Goal: Information Seeking & Learning: Learn about a topic

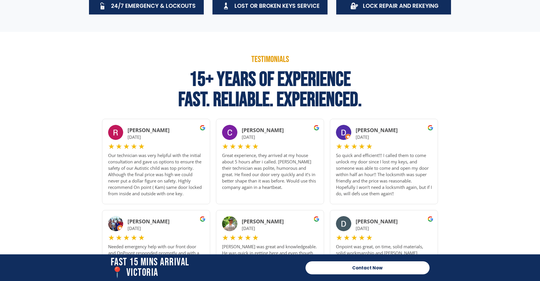
scroll to position [319, 0]
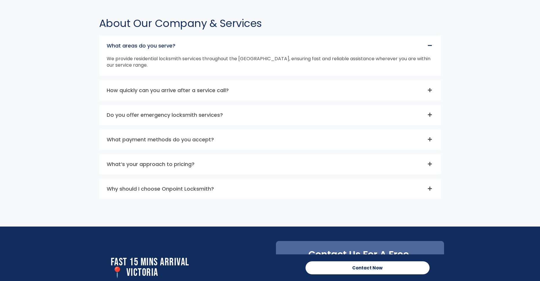
scroll to position [1826, 0]
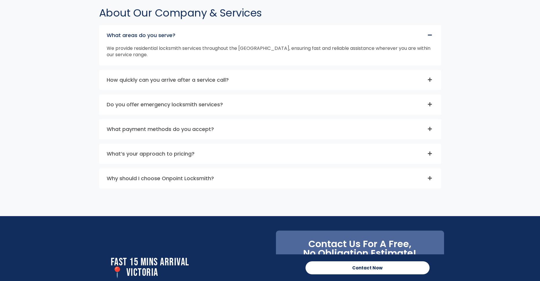
click at [429, 153] on icon at bounding box center [430, 154] width 4 height 4
click at [0, 0] on icon at bounding box center [0, 0] width 0 height 0
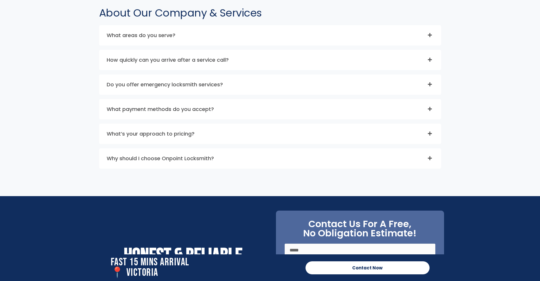
click at [430, 132] on icon at bounding box center [430, 134] width 4 height 4
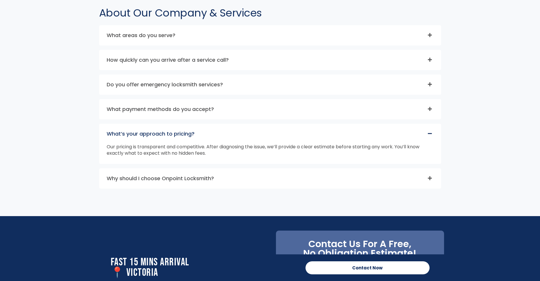
click at [430, 132] on icon at bounding box center [429, 133] width 5 height 5
click at [430, 132] on icon at bounding box center [430, 134] width 4 height 4
